Goal: Information Seeking & Learning: Learn about a topic

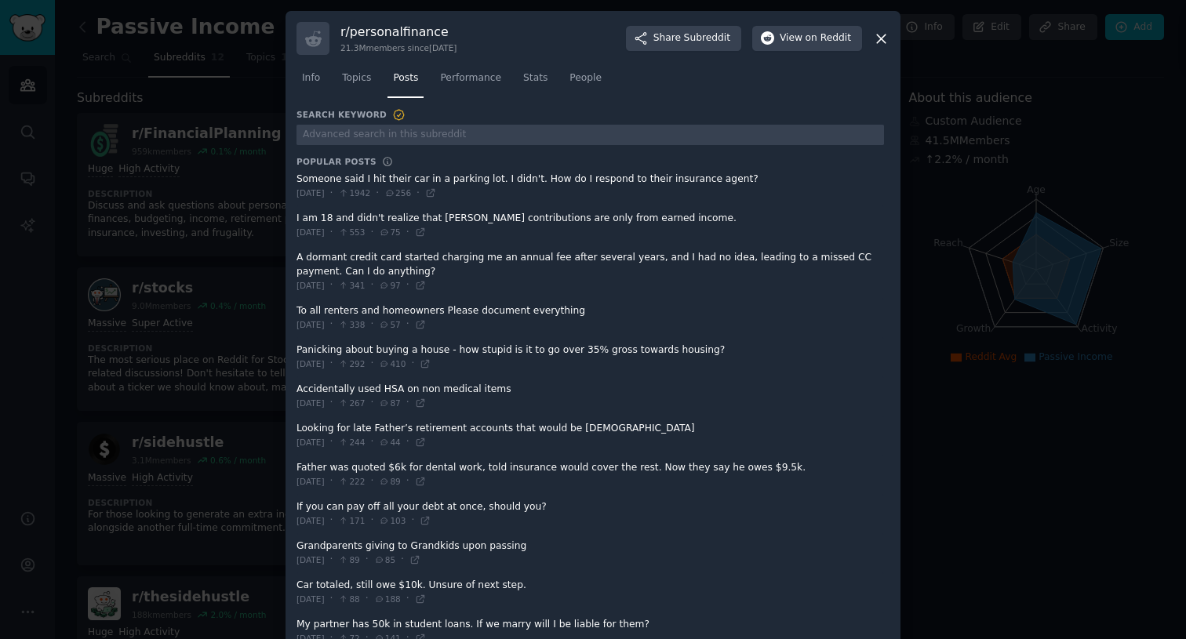
scroll to position [772, 0]
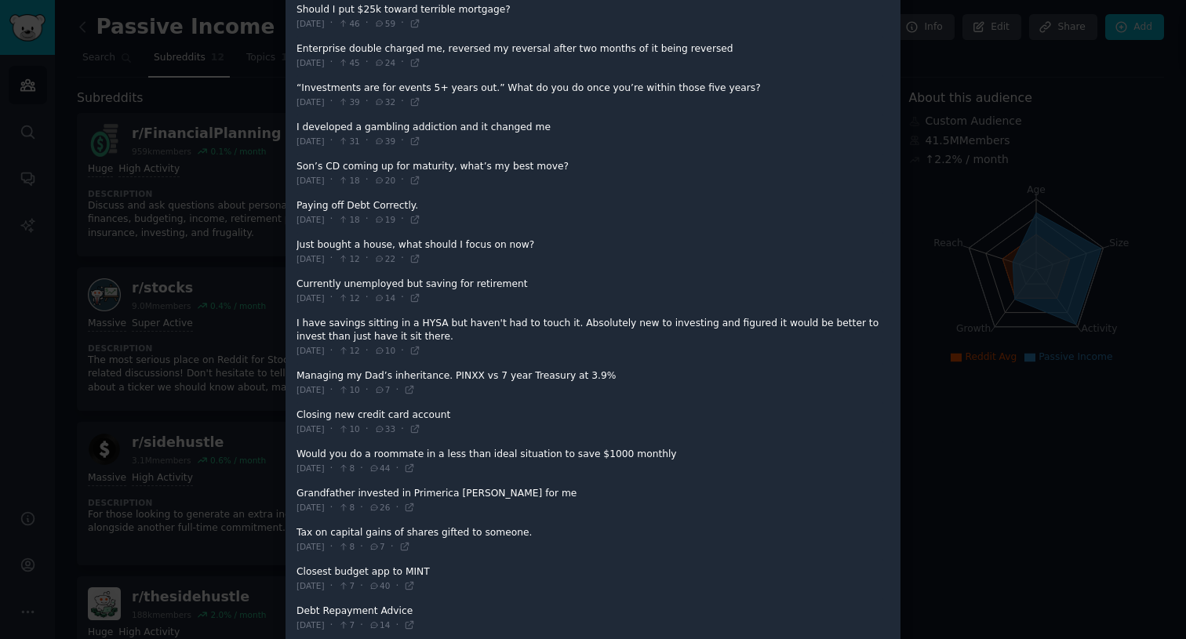
click at [978, 416] on div at bounding box center [593, 319] width 1186 height 639
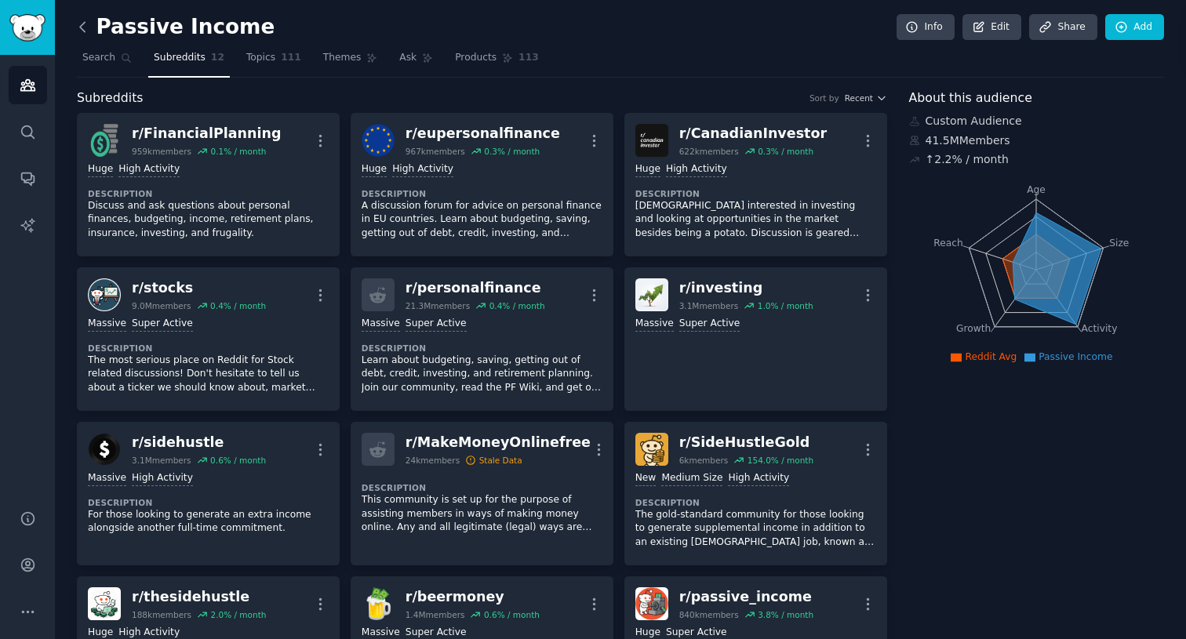
click at [86, 27] on icon at bounding box center [83, 27] width 16 height 16
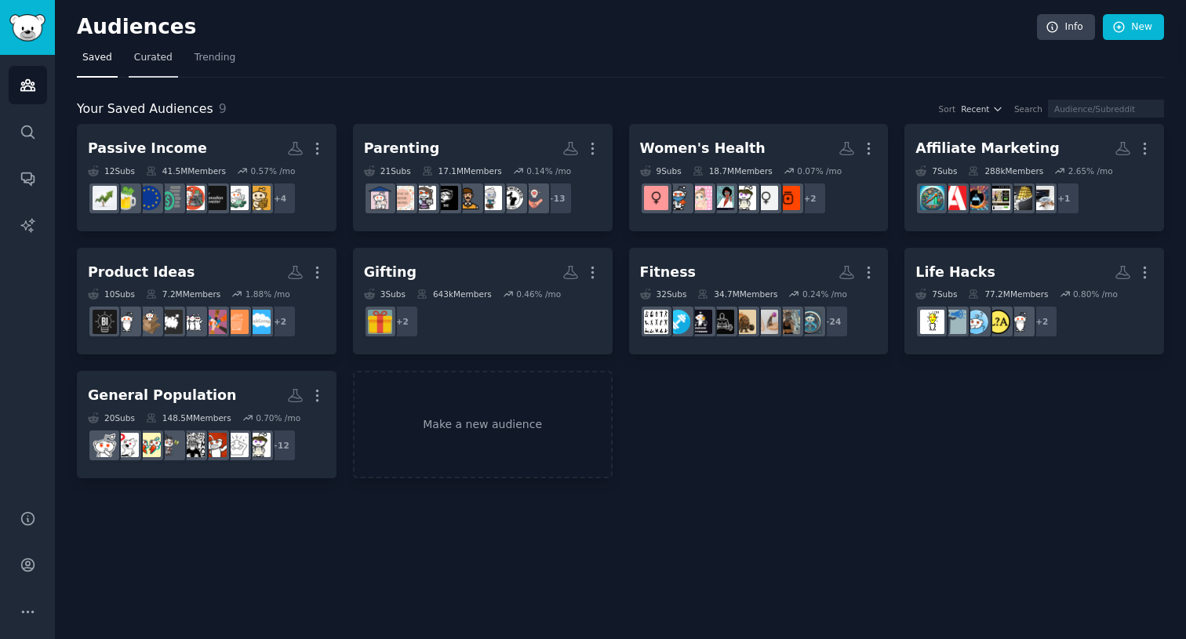
click at [147, 54] on span "Curated" at bounding box center [153, 58] width 38 height 14
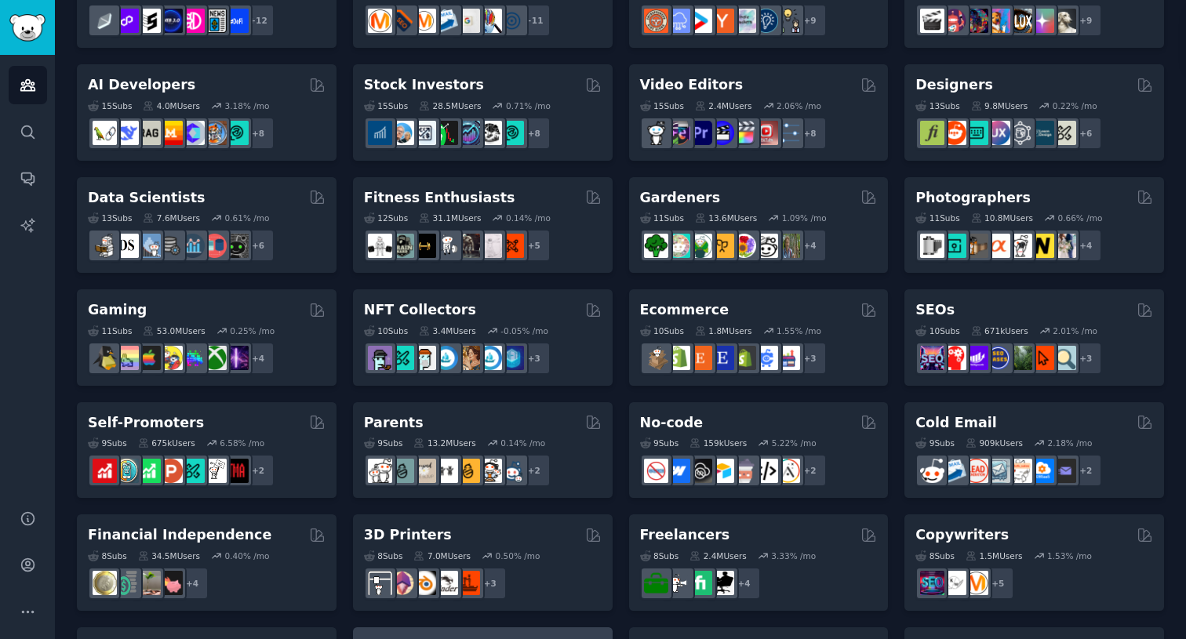
scroll to position [276, 0]
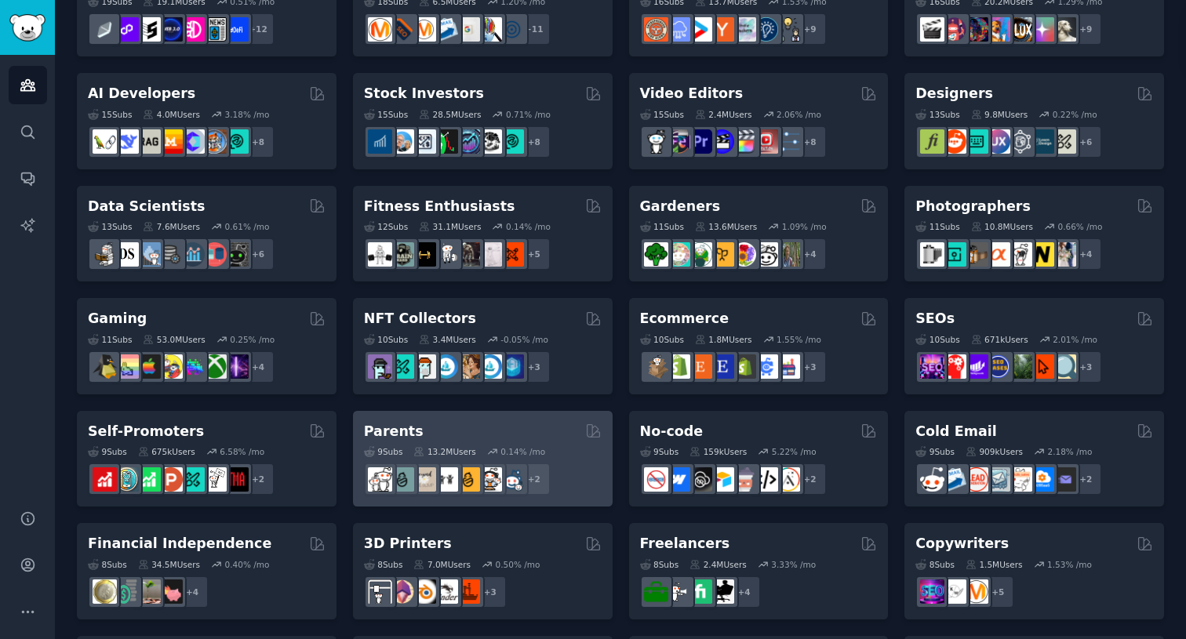
click at [485, 429] on div "Parents" at bounding box center [483, 432] width 238 height 20
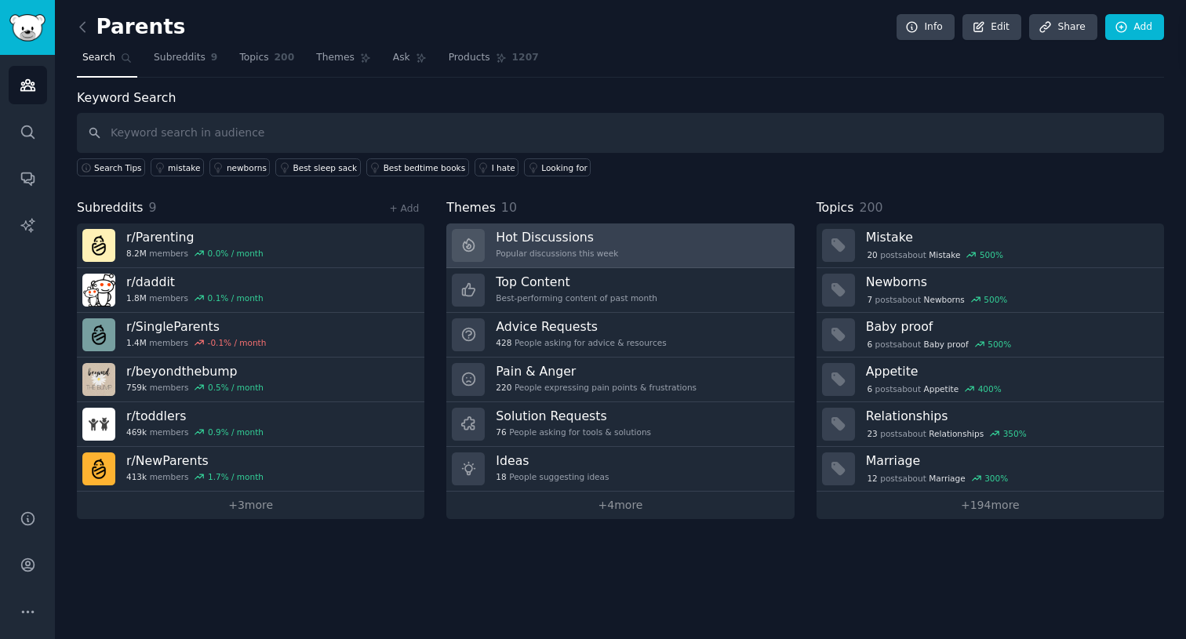
click at [542, 253] on div "Popular discussions this week" at bounding box center [557, 253] width 122 height 11
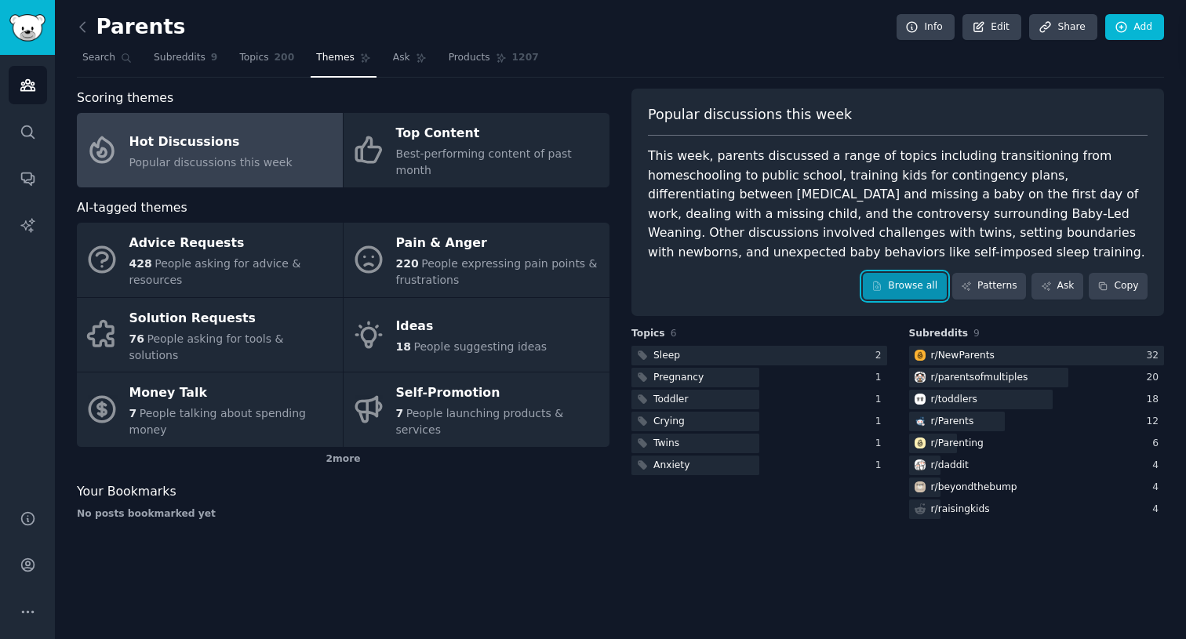
click at [930, 296] on link "Browse all" at bounding box center [905, 286] width 84 height 27
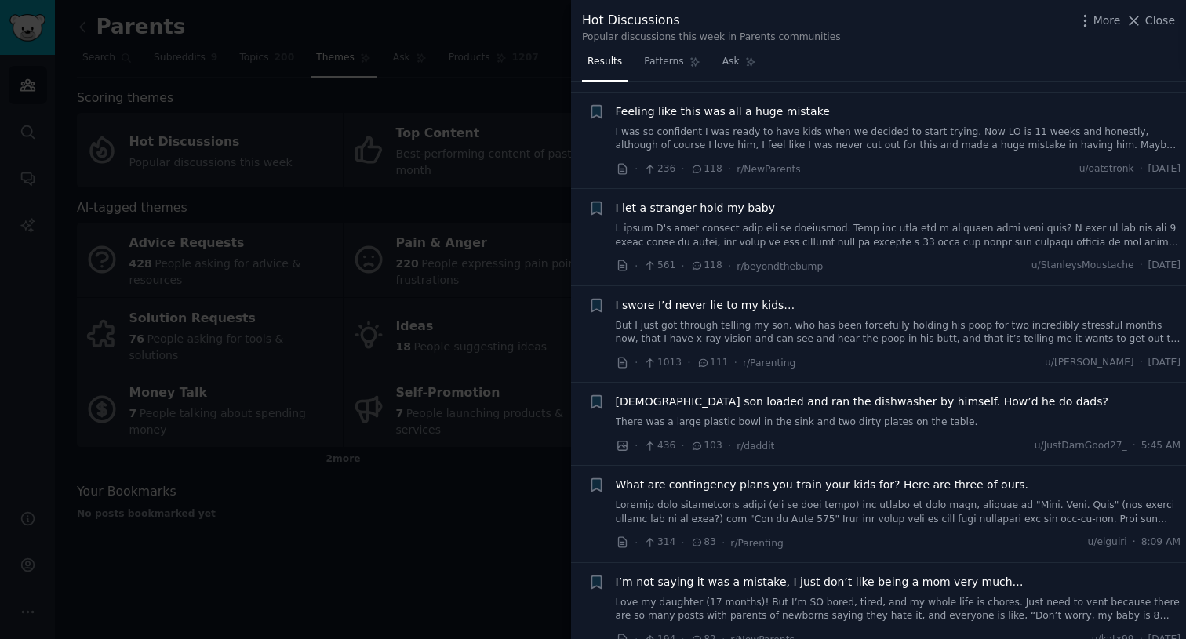
scroll to position [295, 0]
click at [814, 228] on link at bounding box center [899, 233] width 566 height 27
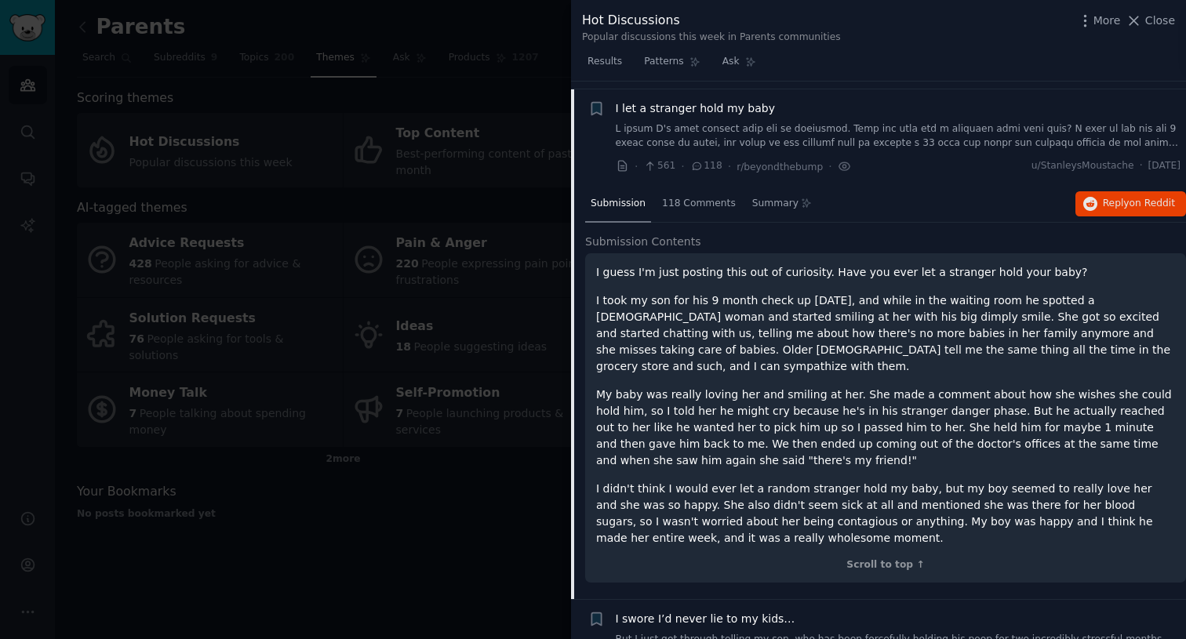
scroll to position [401, 0]
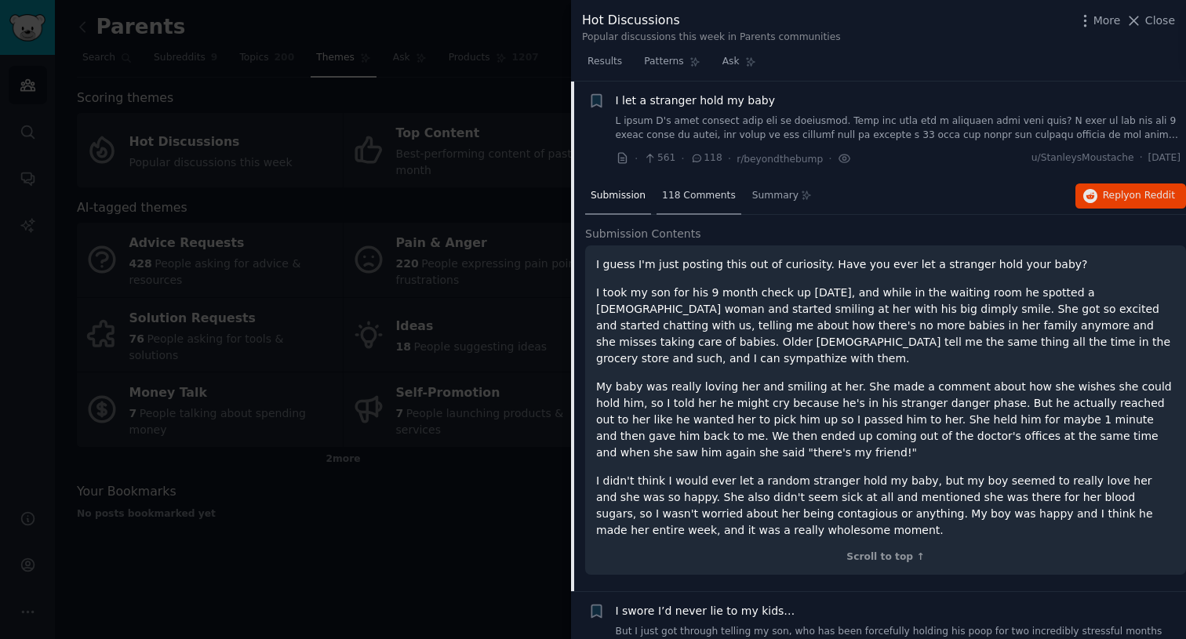
click at [688, 200] on span "118 Comments" at bounding box center [699, 196] width 74 height 14
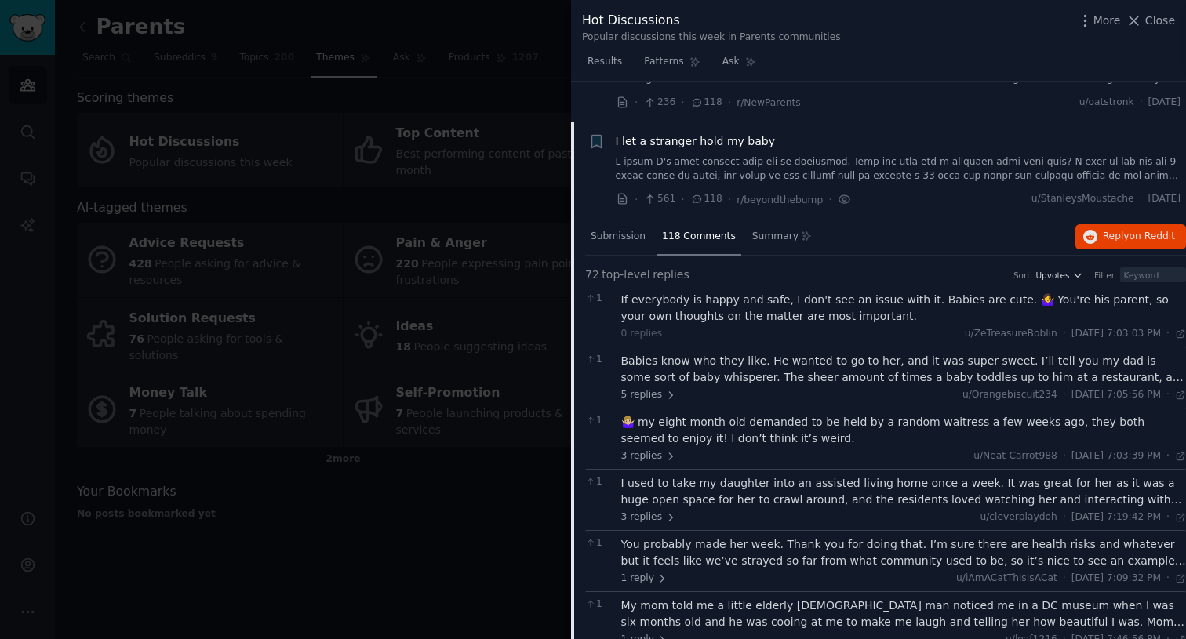
scroll to position [373, 0]
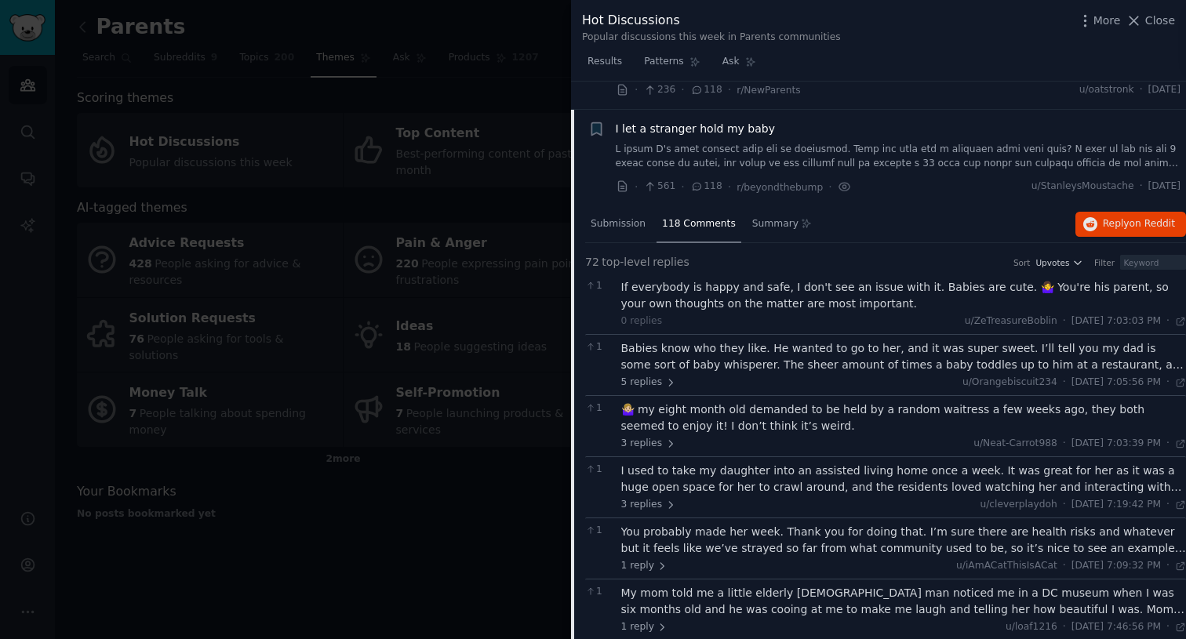
click at [689, 165] on link at bounding box center [899, 156] width 566 height 27
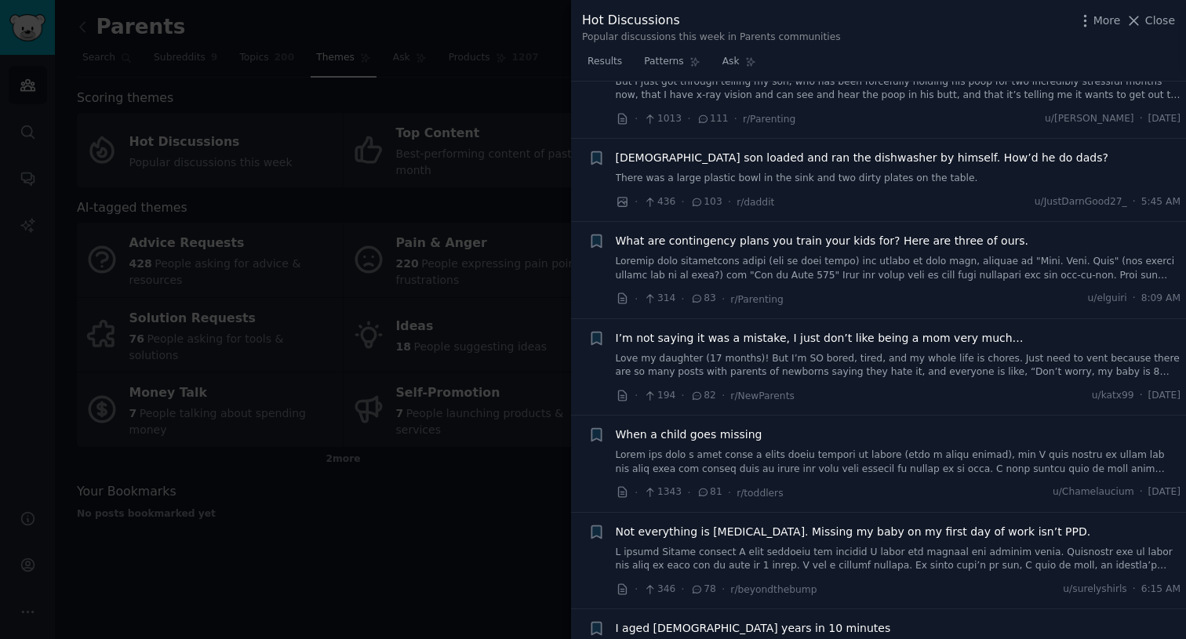
scroll to position [554, 0]
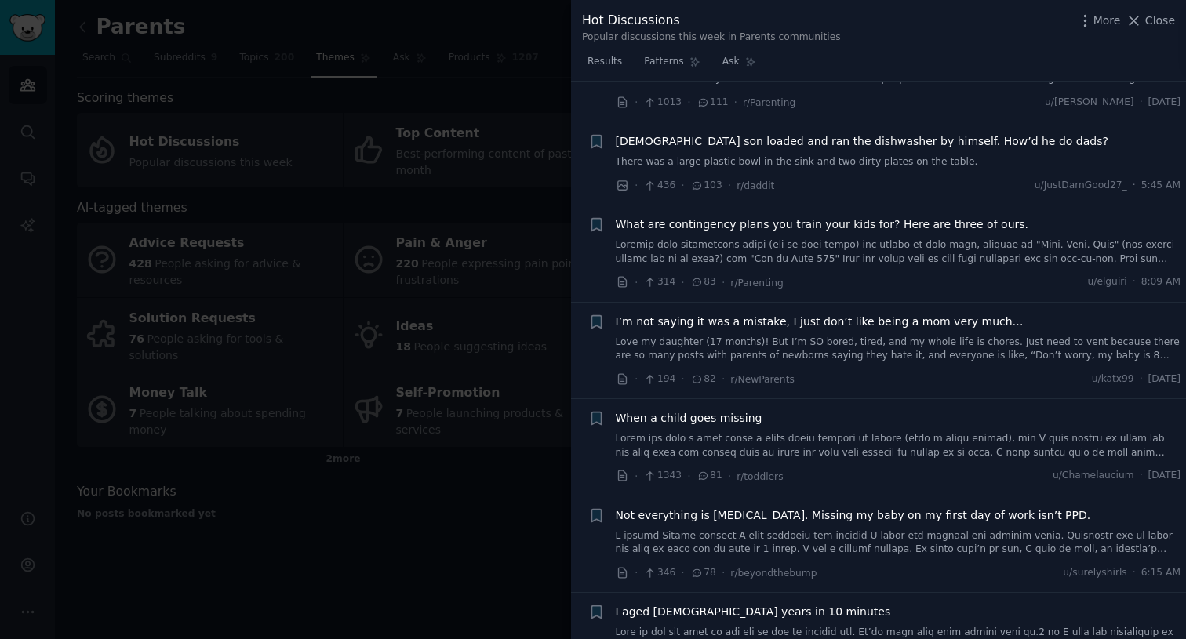
click at [765, 352] on link "Love my daughter (17 months)! But I’m SO bored, tired, and my whole life is cho…" at bounding box center [899, 349] width 566 height 27
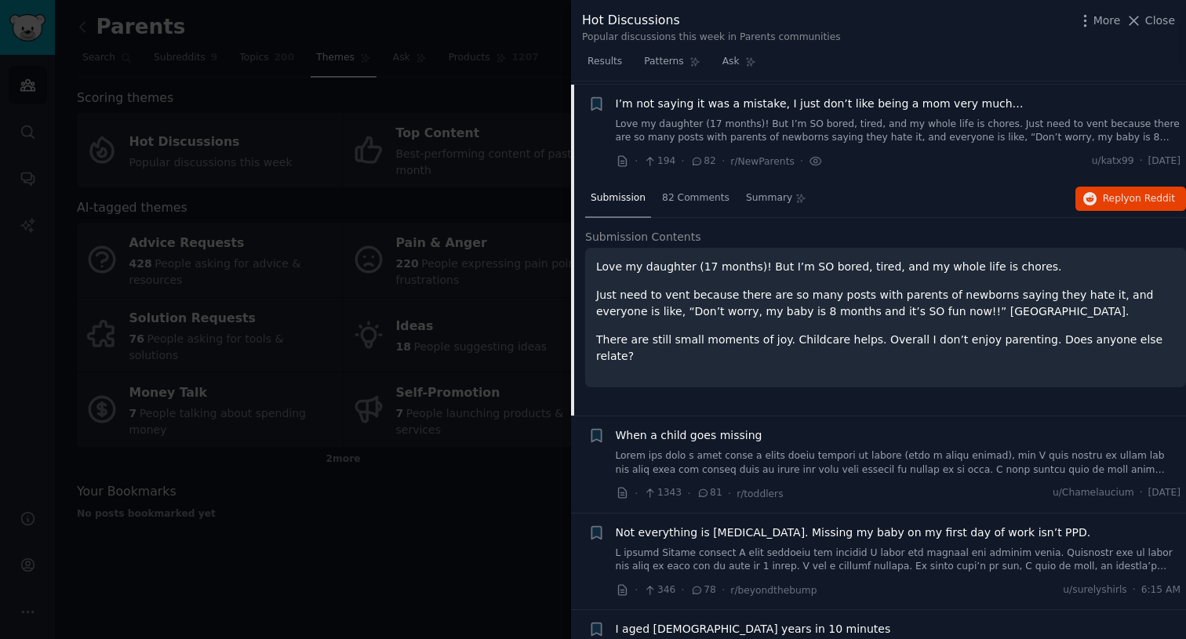
scroll to position [775, 0]
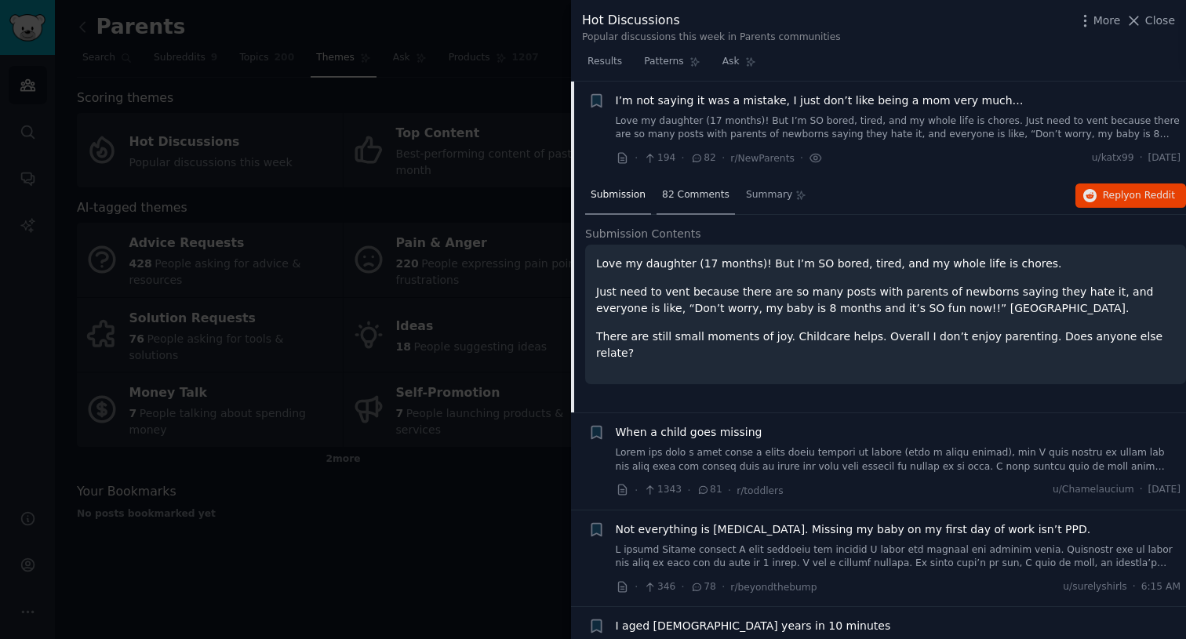
click at [691, 197] on span "82 Comments" at bounding box center [695, 195] width 67 height 14
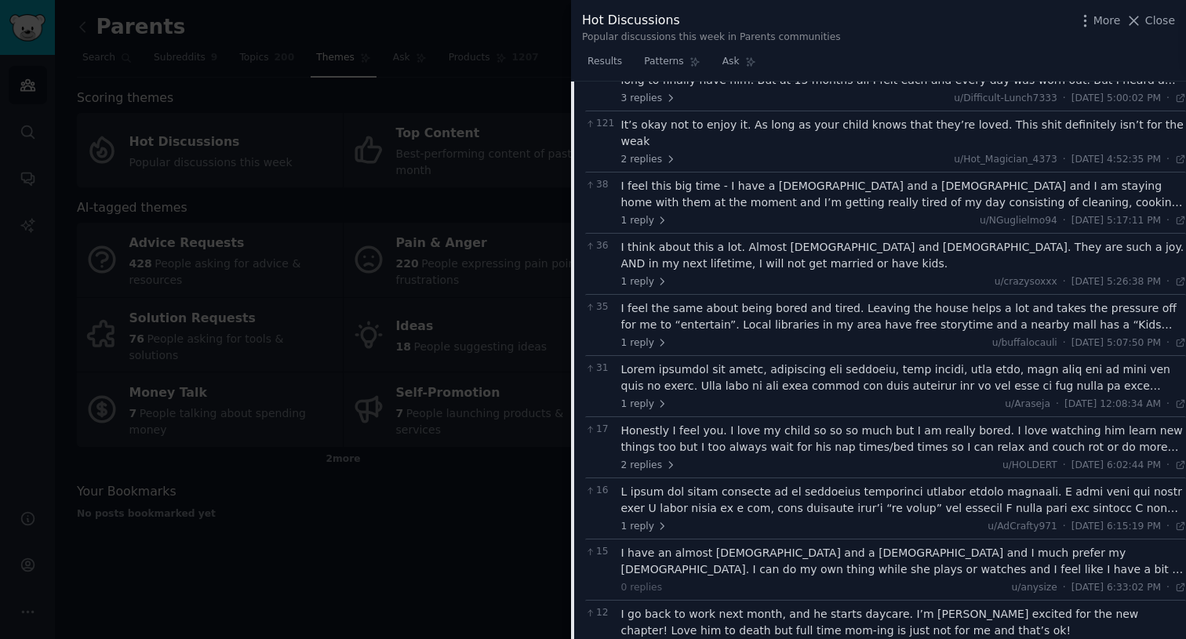
scroll to position [973, 0]
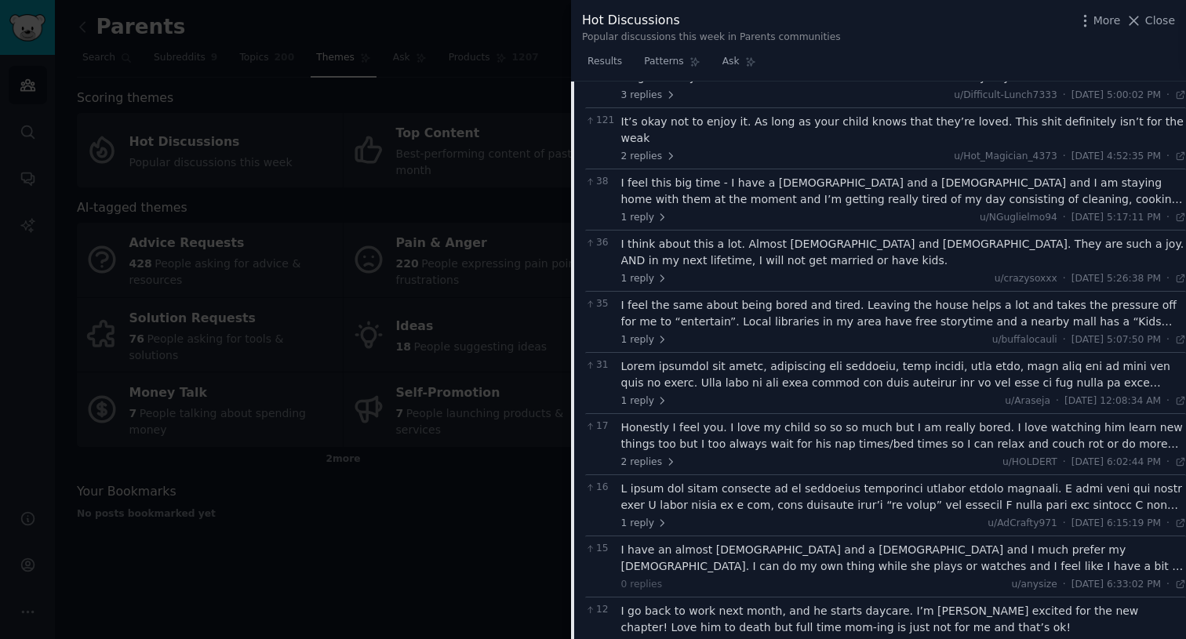
click at [712, 485] on div at bounding box center [904, 497] width 566 height 33
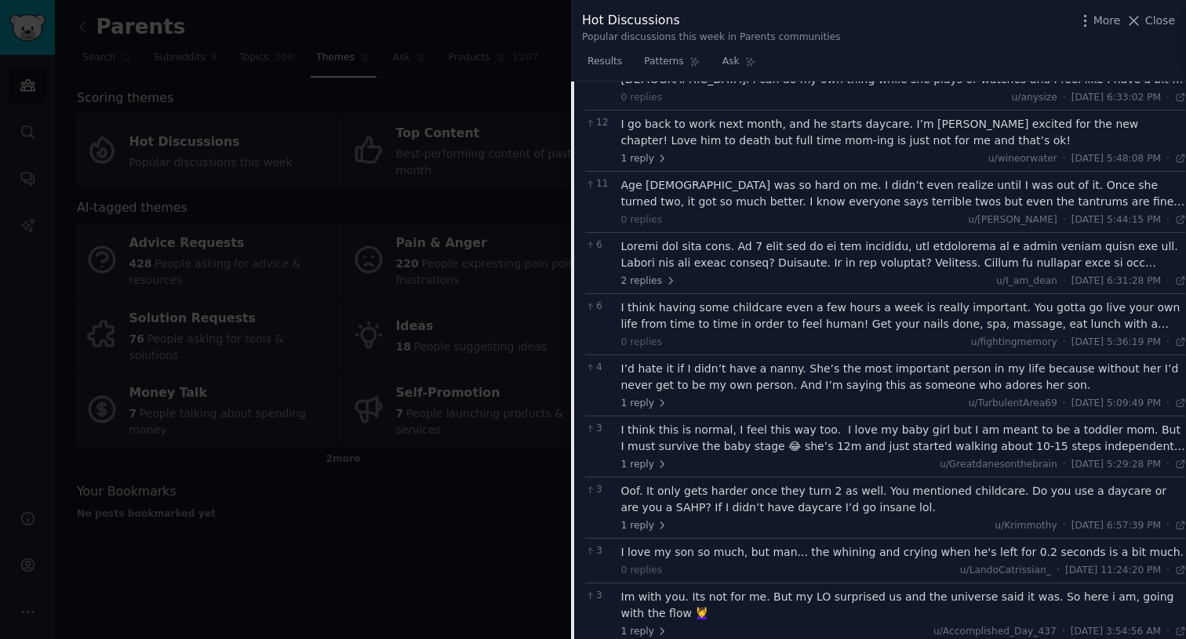
scroll to position [678, 0]
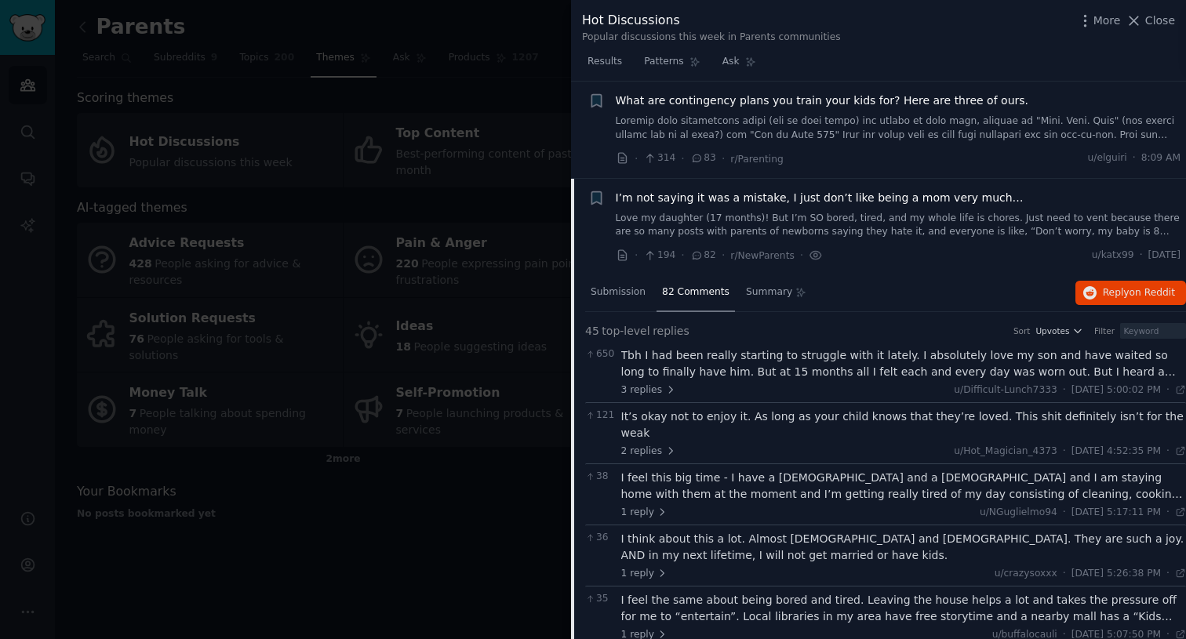
click at [759, 224] on link "Love my daughter (17 months)! But I’m SO bored, tired, and my whole life is cho…" at bounding box center [899, 225] width 566 height 27
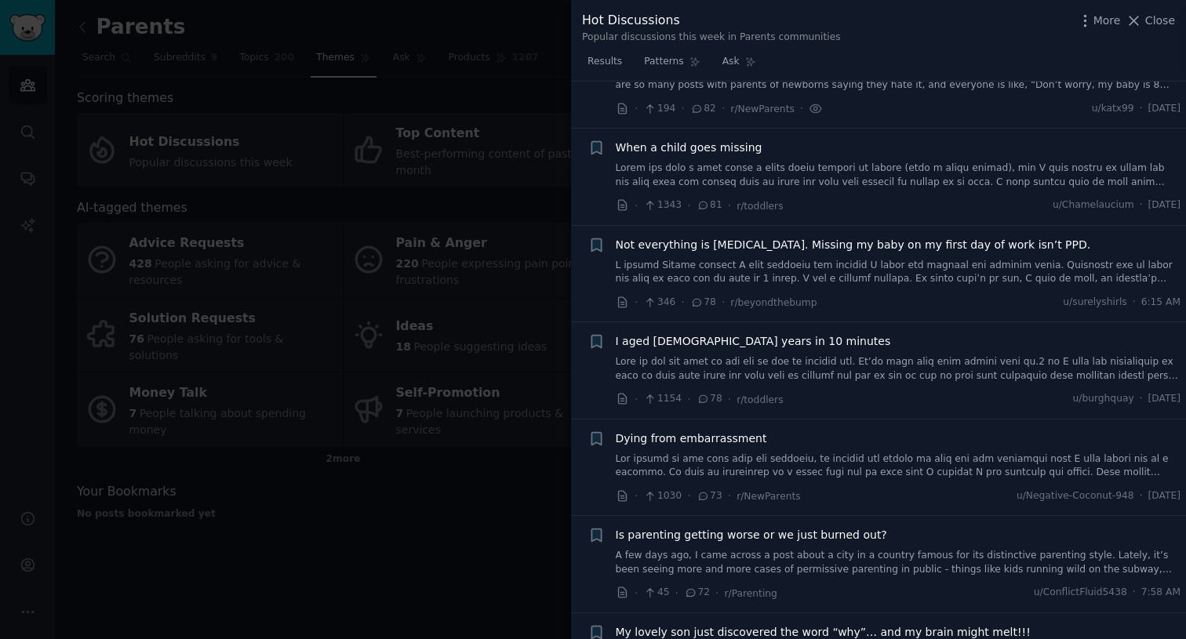
scroll to position [857, 0]
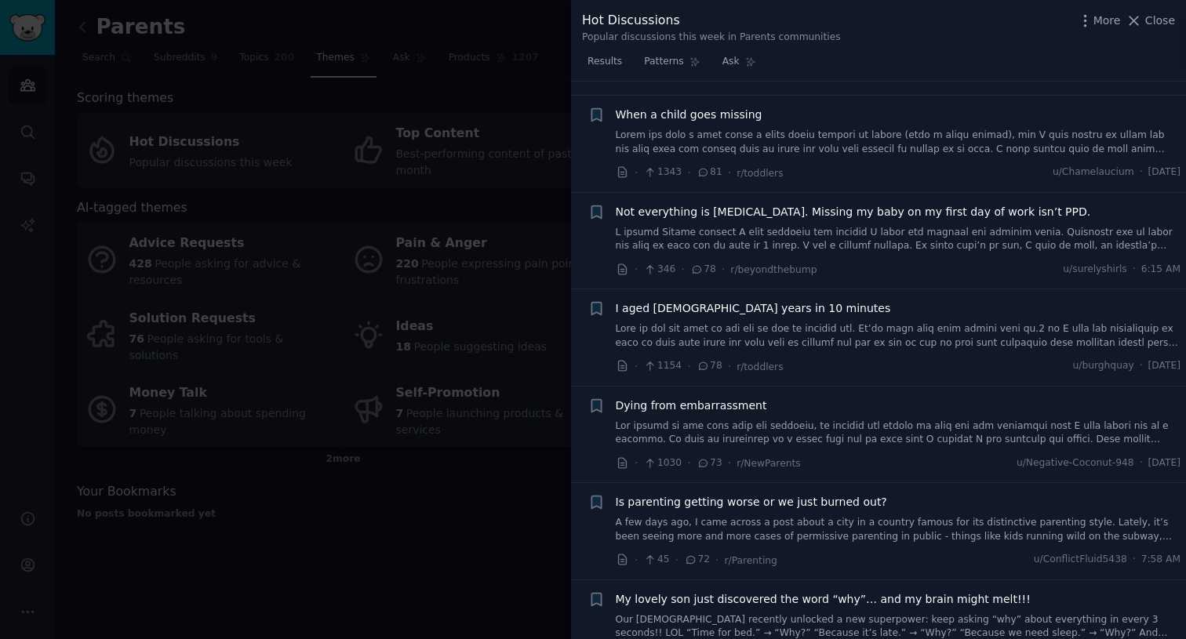
click at [753, 427] on link at bounding box center [899, 433] width 566 height 27
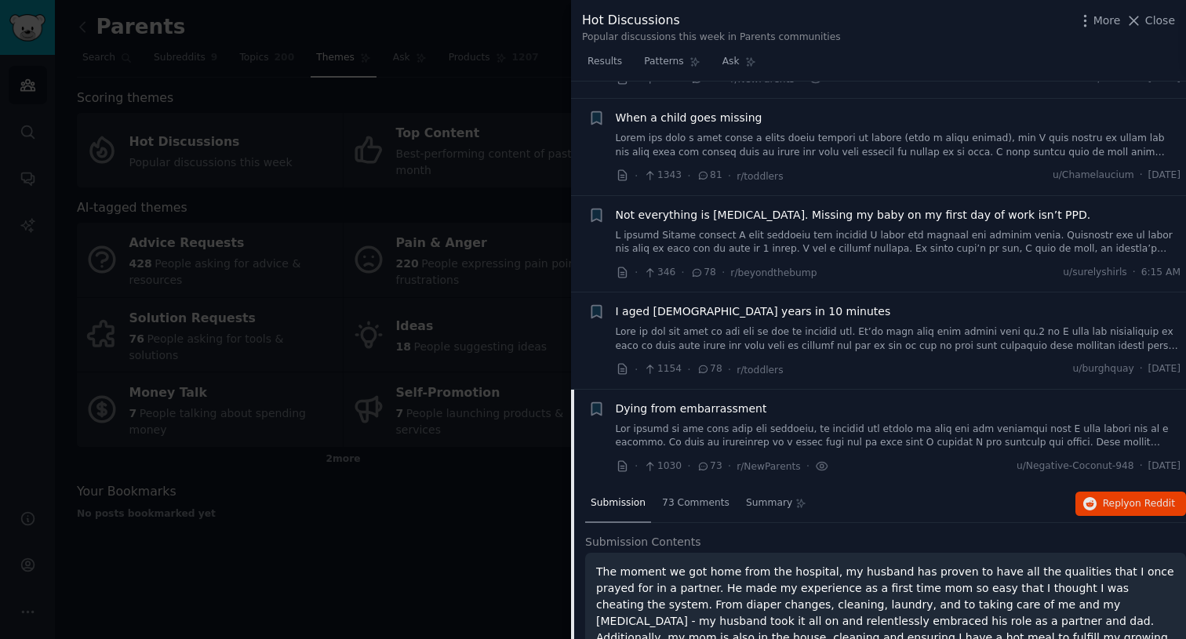
scroll to position [861, 0]
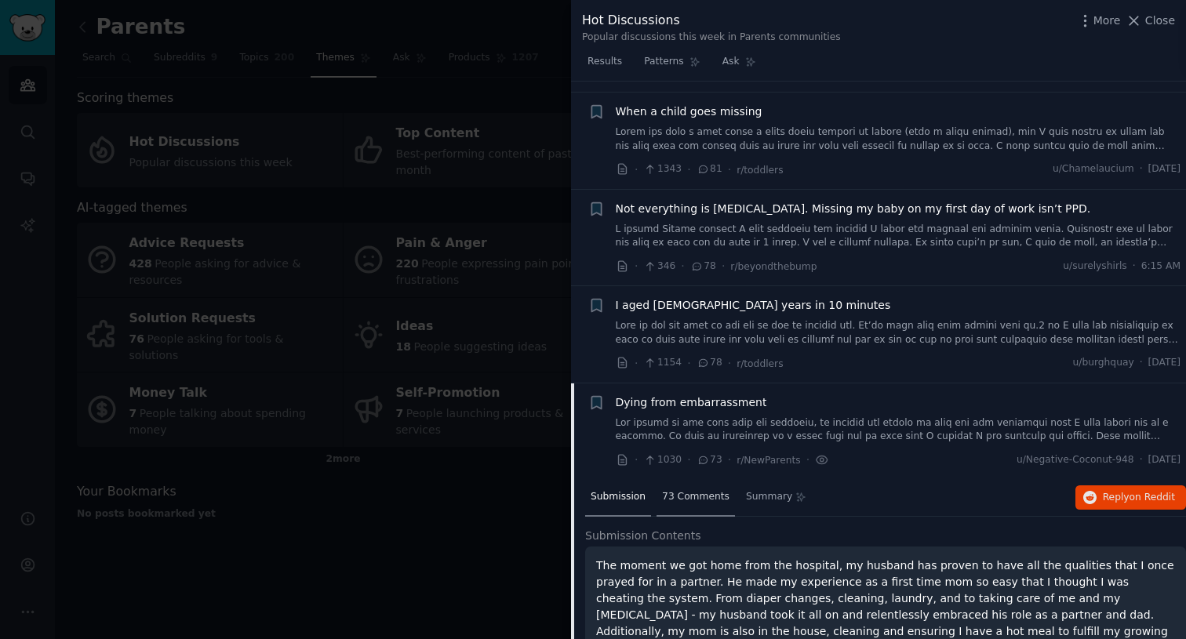
click at [699, 490] on span "73 Comments" at bounding box center [695, 497] width 67 height 14
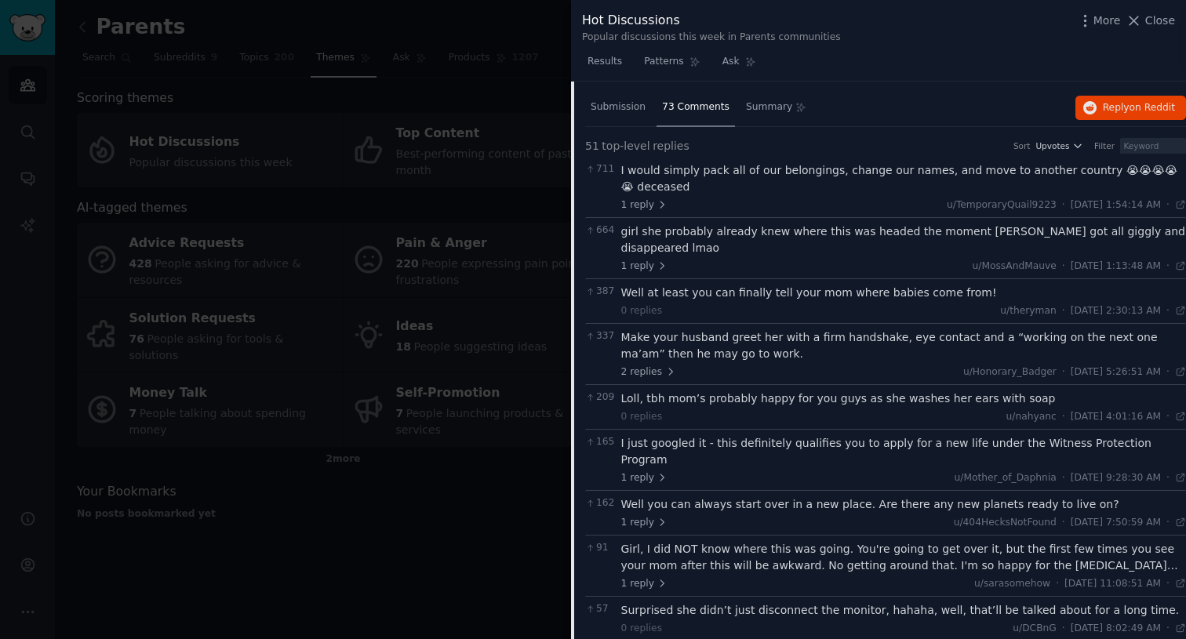
scroll to position [1254, 0]
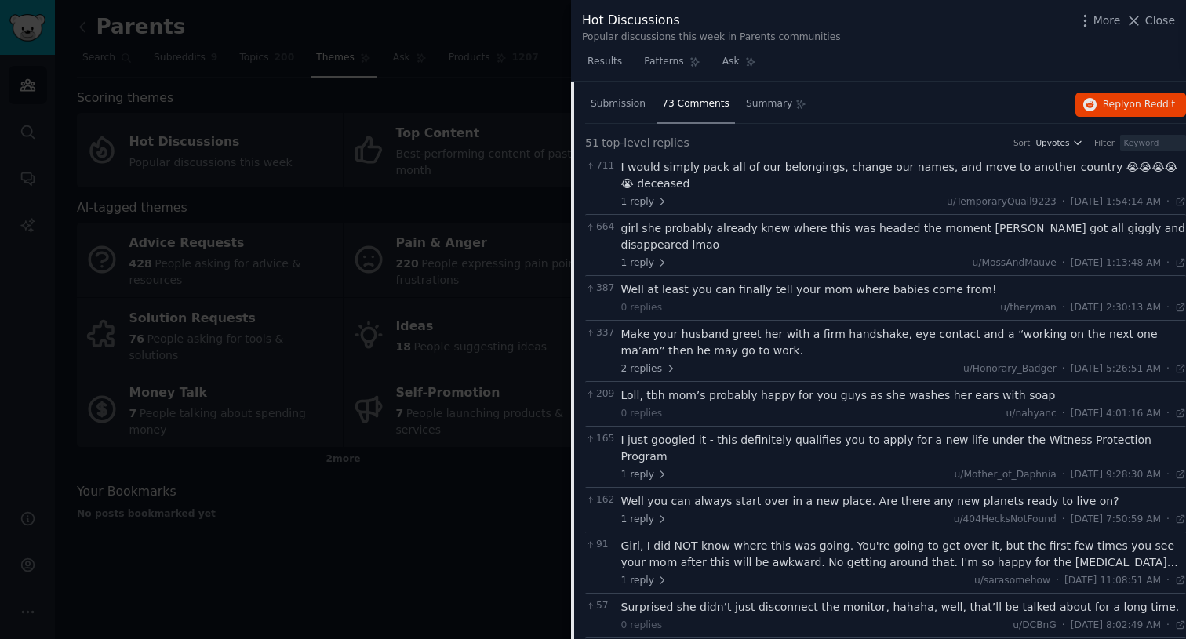
click at [665, 432] on div "I just googled it - this definitely qualifies you to apply for a new life under…" at bounding box center [904, 448] width 566 height 33
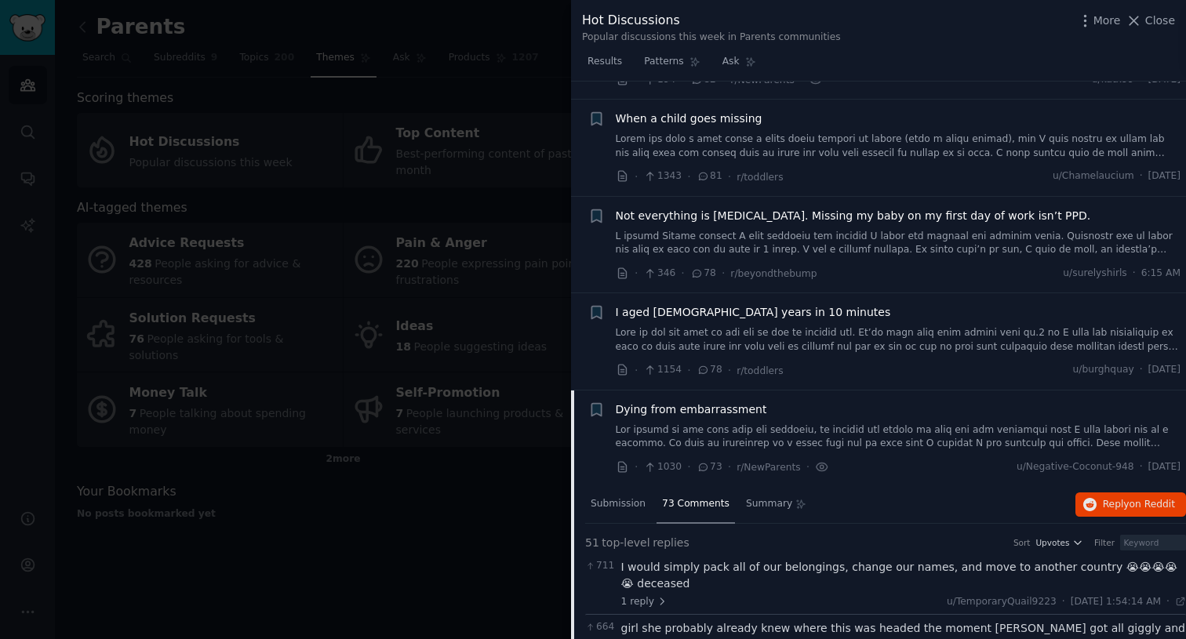
scroll to position [853, 0]
click at [632, 507] on span "Submission" at bounding box center [618, 505] width 55 height 14
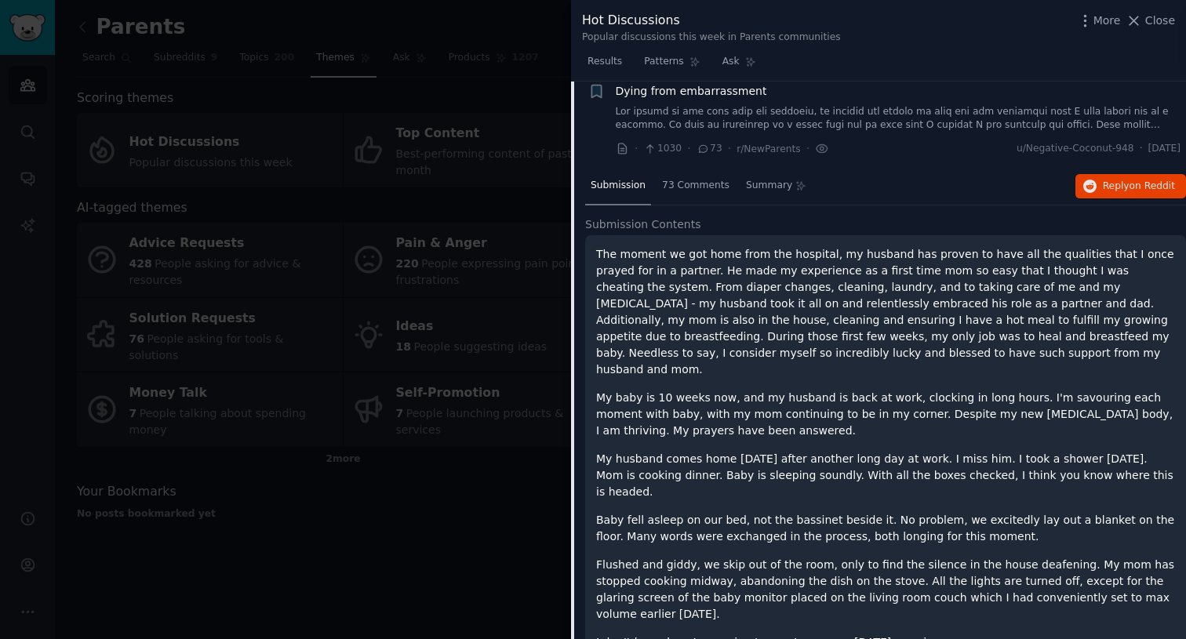
scroll to position [1145, 0]
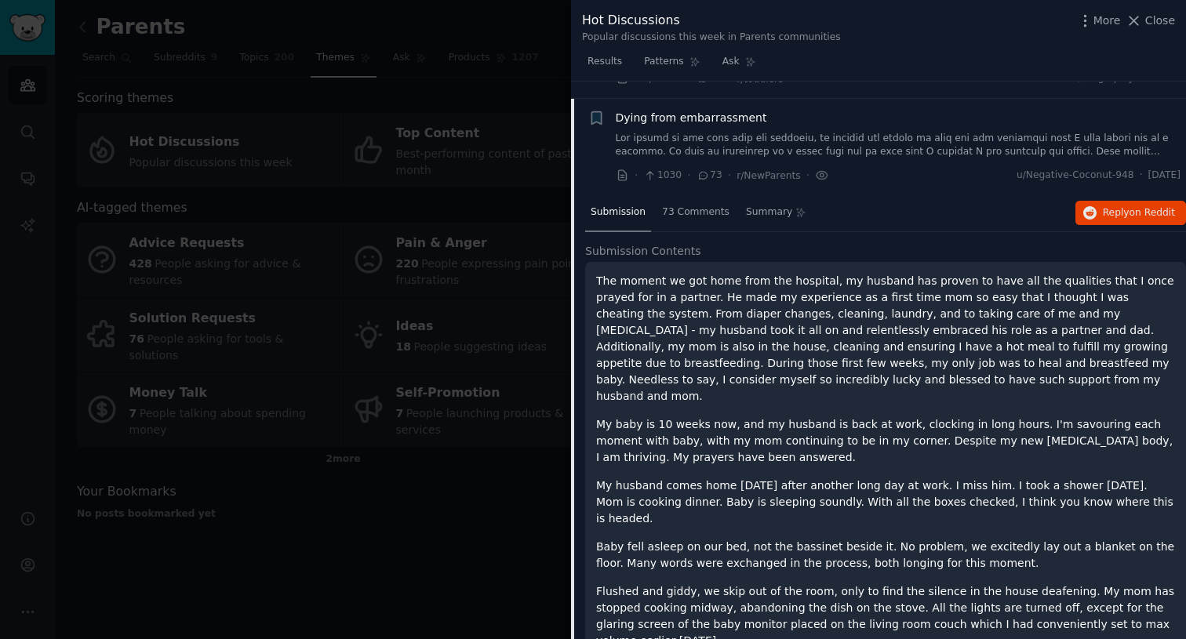
click at [792, 151] on link at bounding box center [899, 145] width 566 height 27
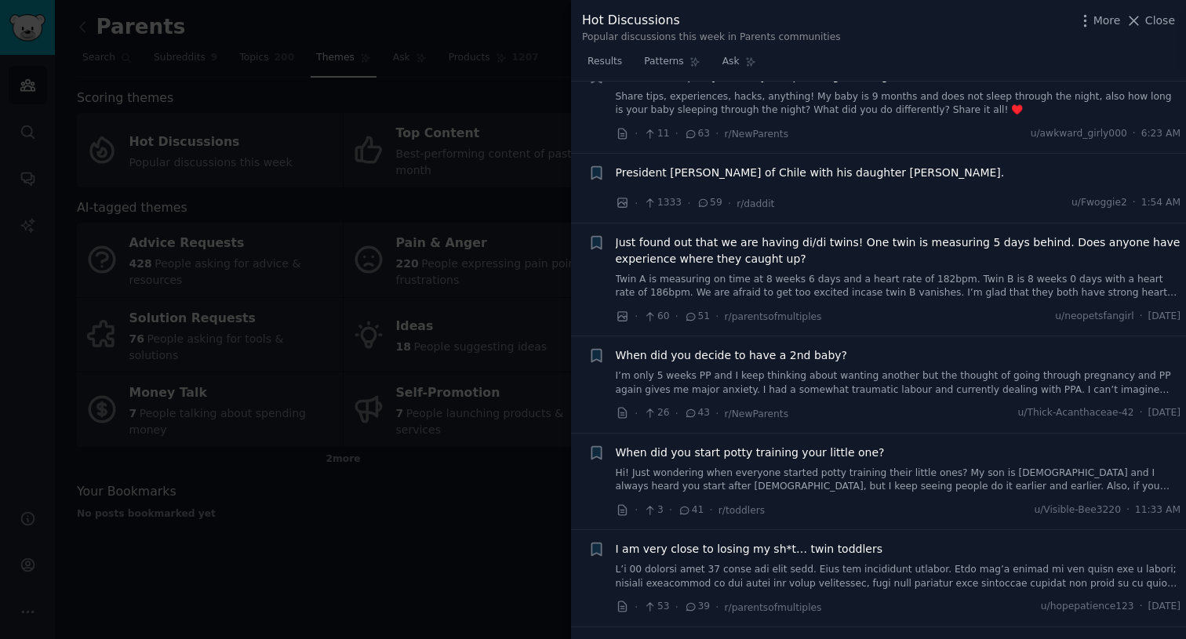
scroll to position [1630, 0]
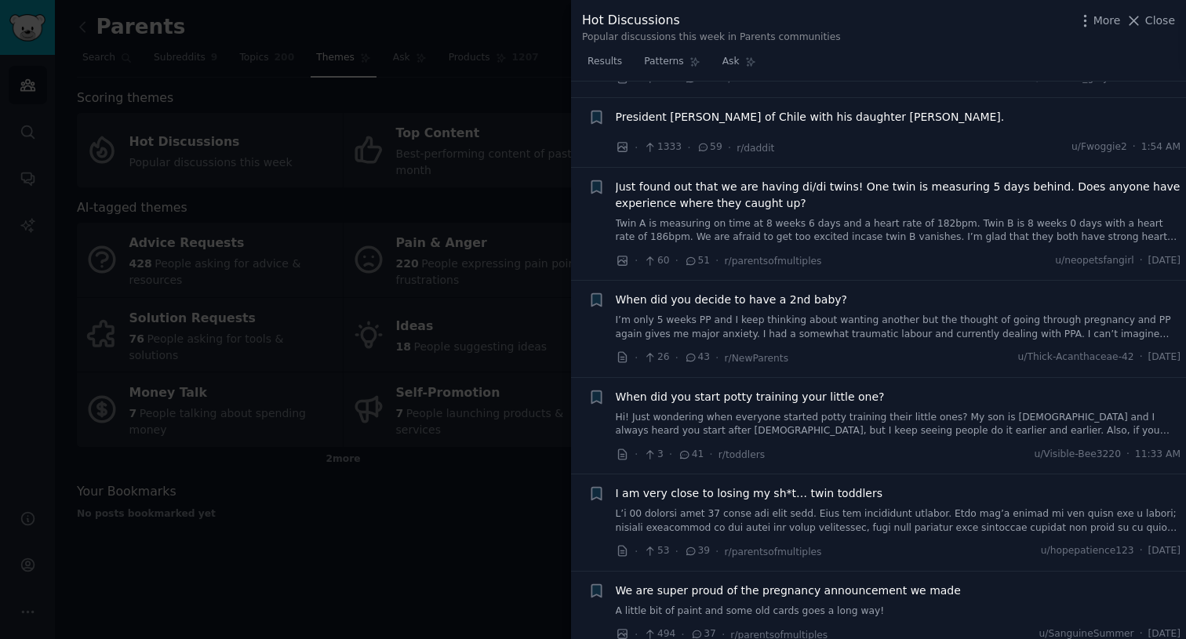
click at [815, 429] on link "Hi! Just wondering when everyone started potty training their little ones? My s…" at bounding box center [899, 424] width 566 height 27
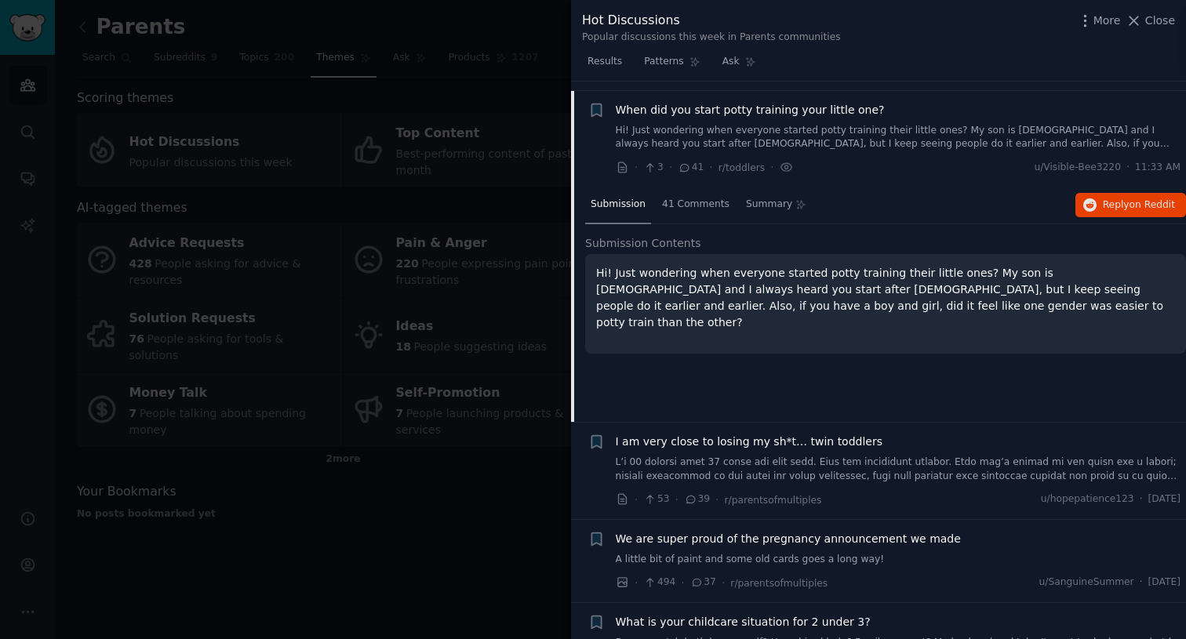
scroll to position [1927, 0]
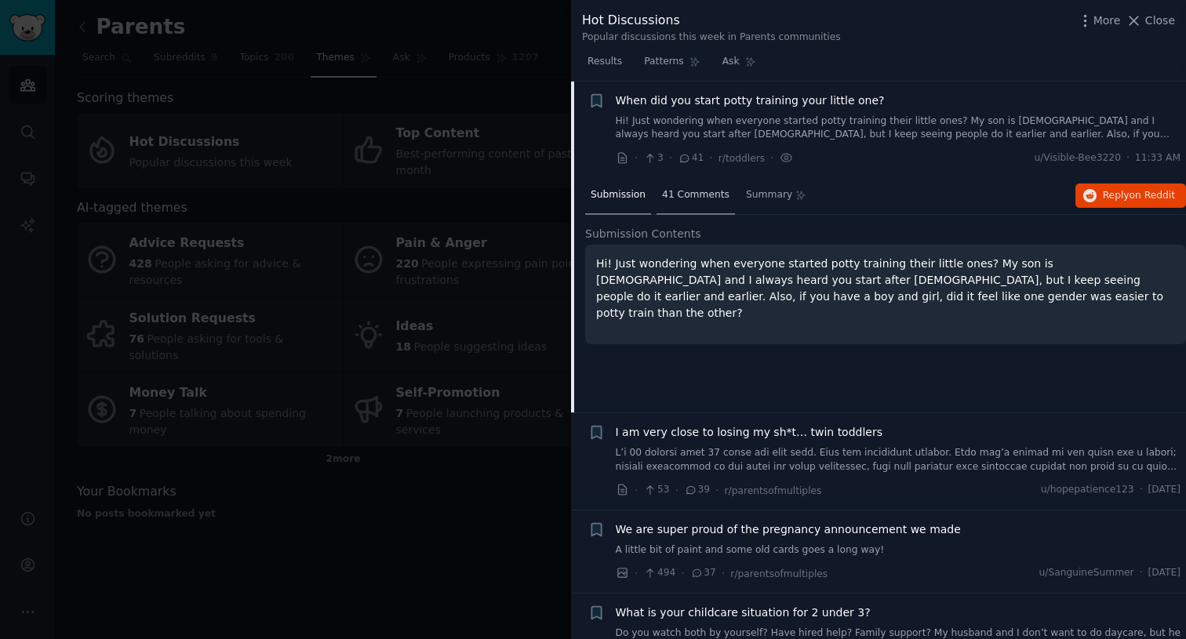
click at [690, 189] on span "41 Comments" at bounding box center [695, 195] width 67 height 14
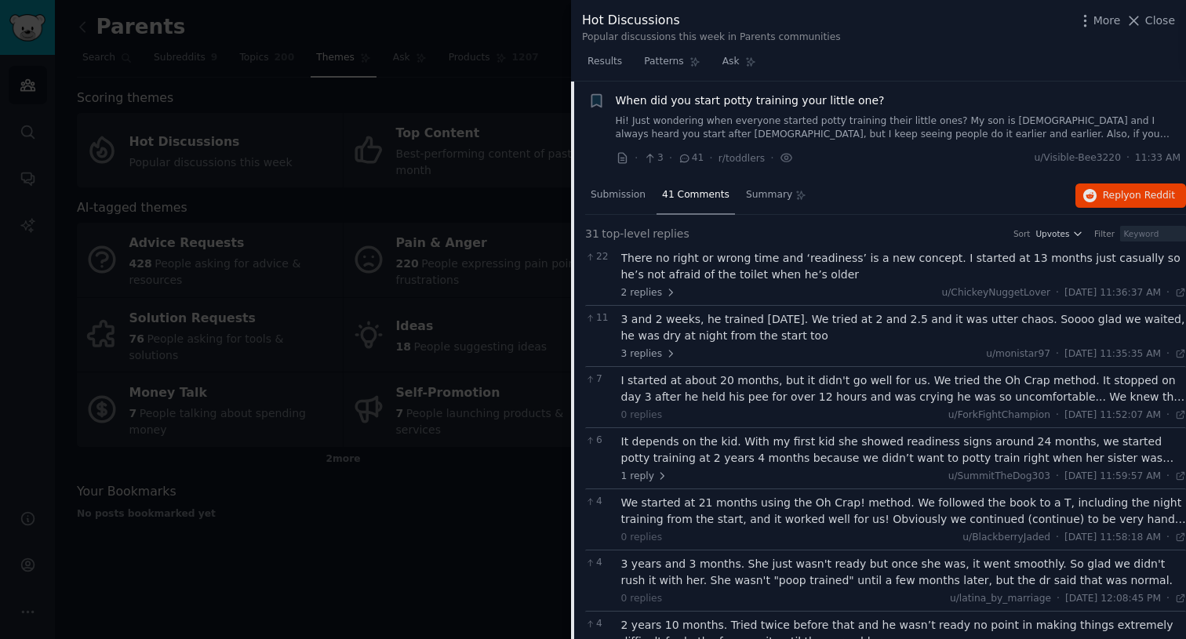
click at [688, 395] on div "I started at about 20 months, but it didn't go well for us. We tried the Oh Cra…" at bounding box center [904, 389] width 566 height 33
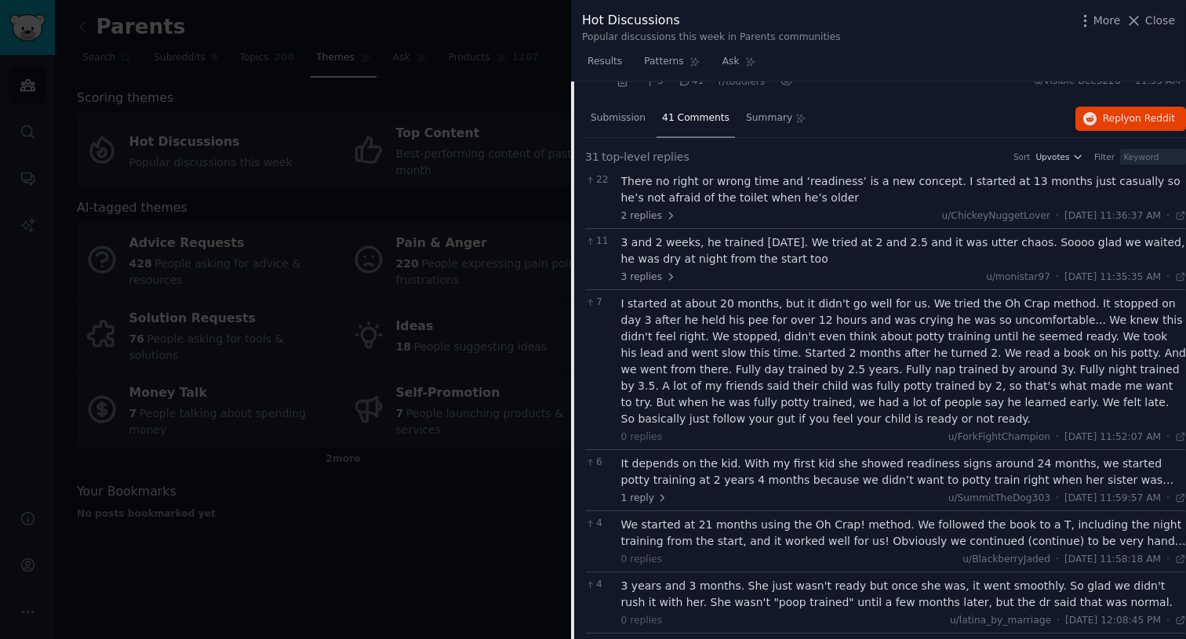
scroll to position [2007, 0]
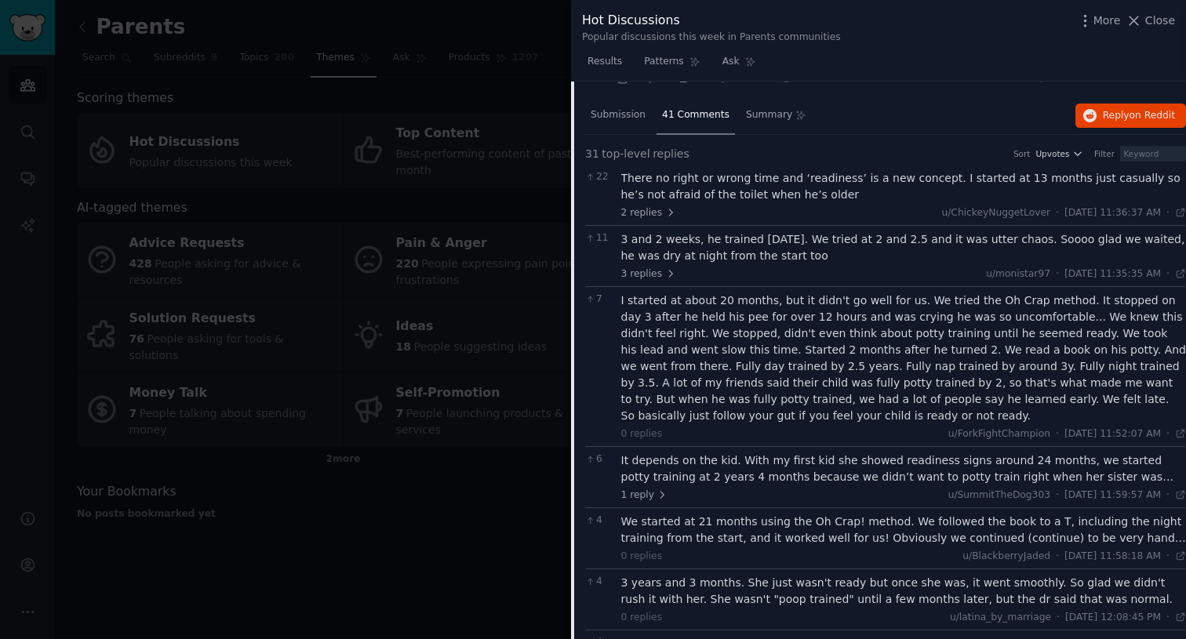
click at [708, 479] on div "It depends on the kid. With my first kid she showed readiness signs around 24 m…" at bounding box center [904, 469] width 566 height 33
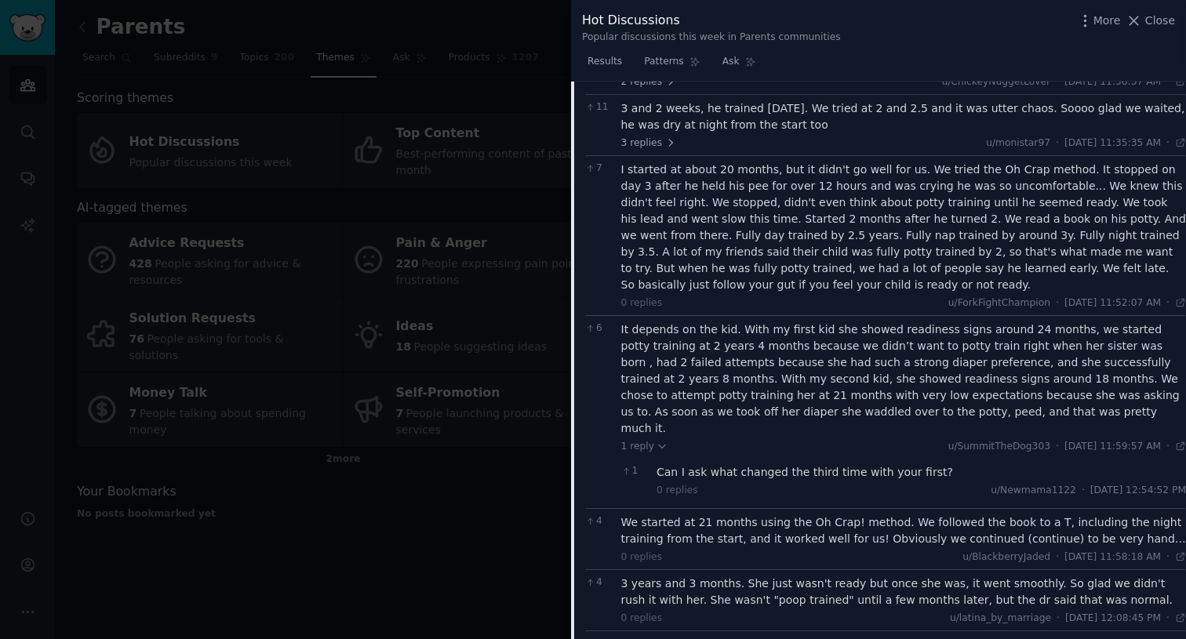
scroll to position [2140, 0]
click at [712, 512] on div "We started at 21 months using the Oh Crap! method. We followed the book to a T,…" at bounding box center [904, 528] width 566 height 33
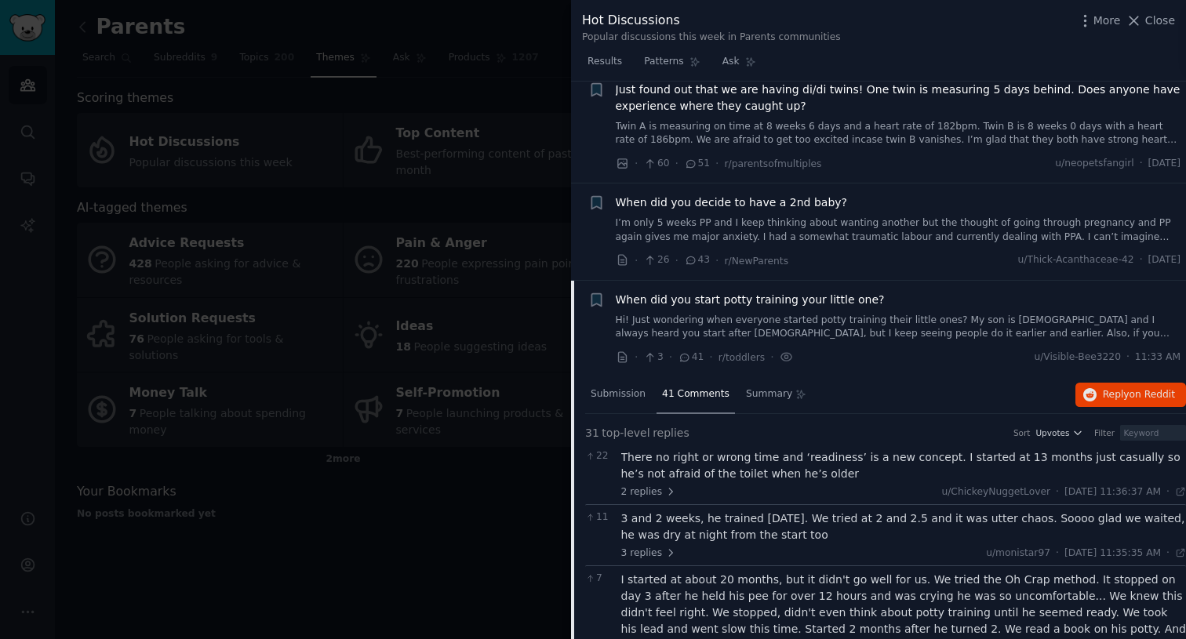
scroll to position [1819, 0]
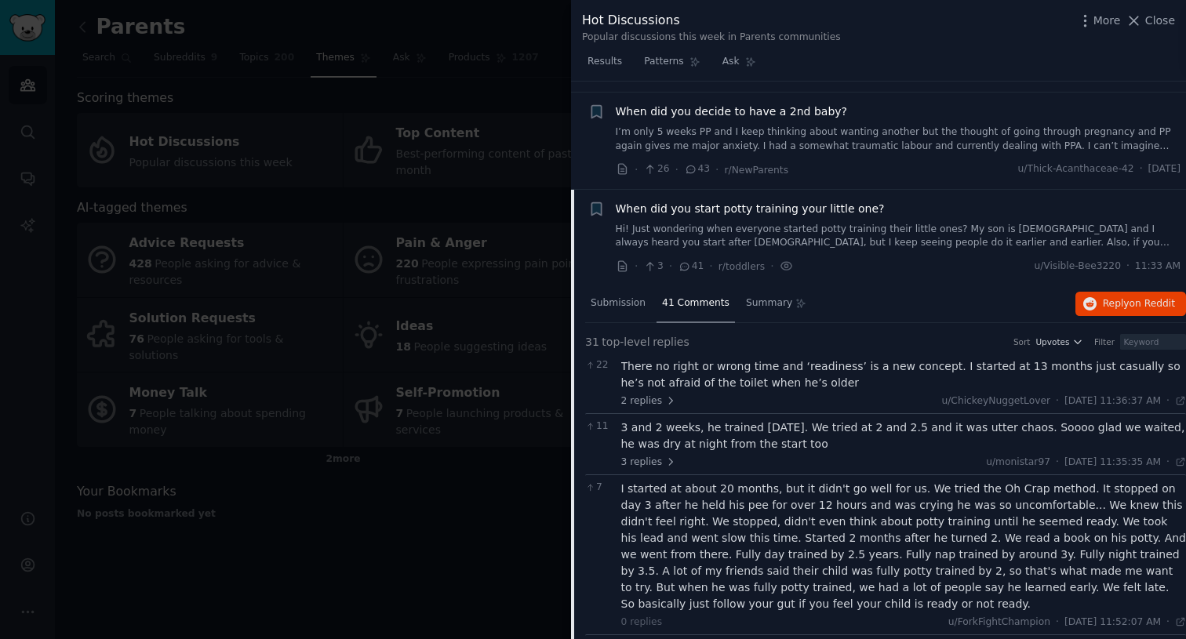
click at [908, 226] on link "Hi! Just wondering when everyone started potty training their little ones? My s…" at bounding box center [899, 236] width 566 height 27
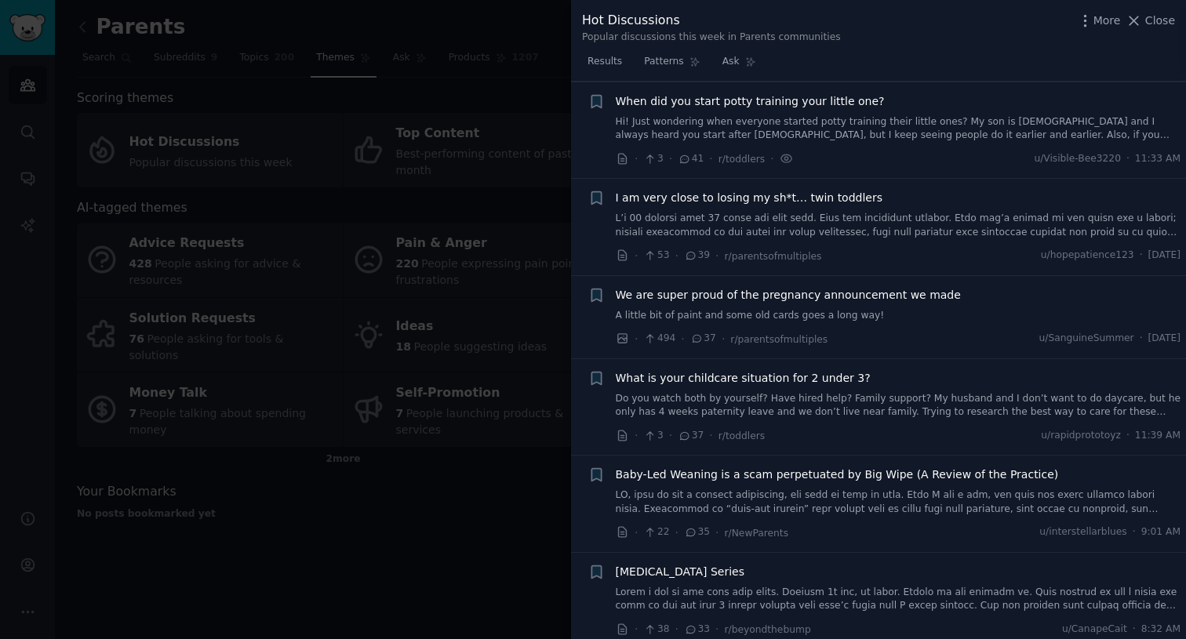
scroll to position [1927, 0]
click at [308, 558] on div at bounding box center [593, 319] width 1186 height 639
